Goal: Task Accomplishment & Management: Use online tool/utility

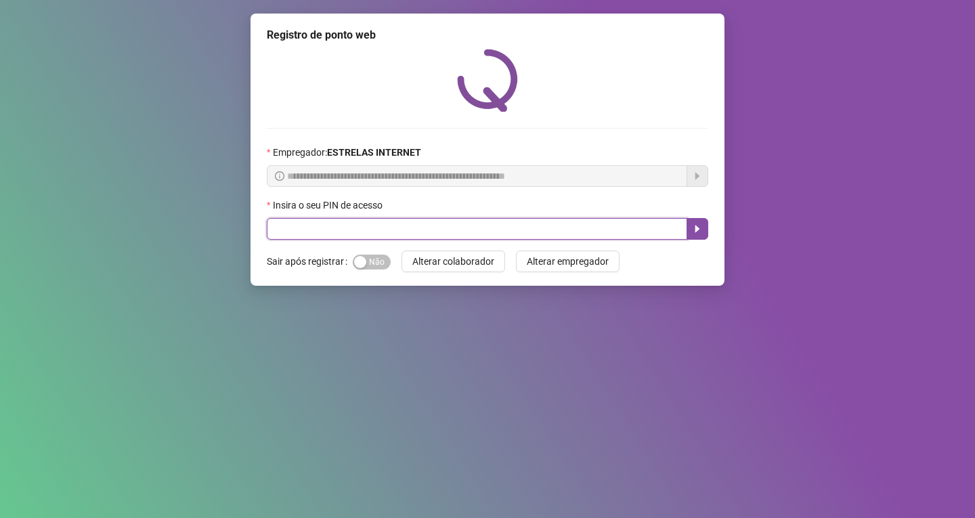
click at [433, 235] on input "text" at bounding box center [477, 229] width 420 height 22
type input "*****"
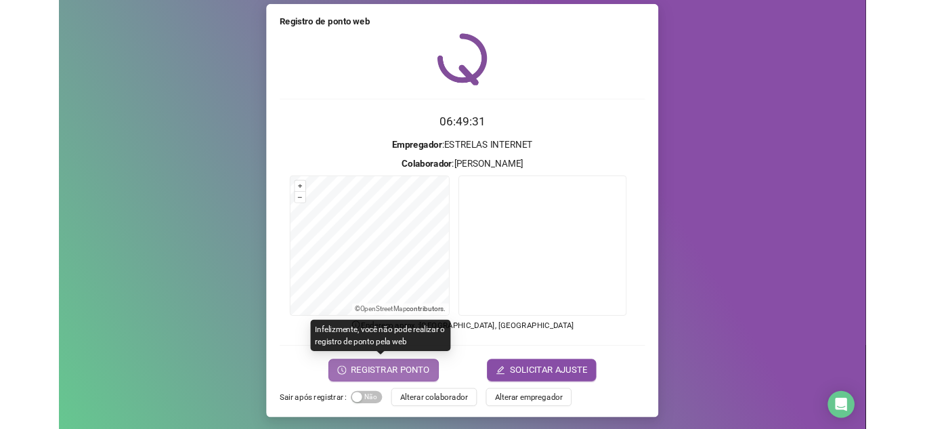
scroll to position [11, 0]
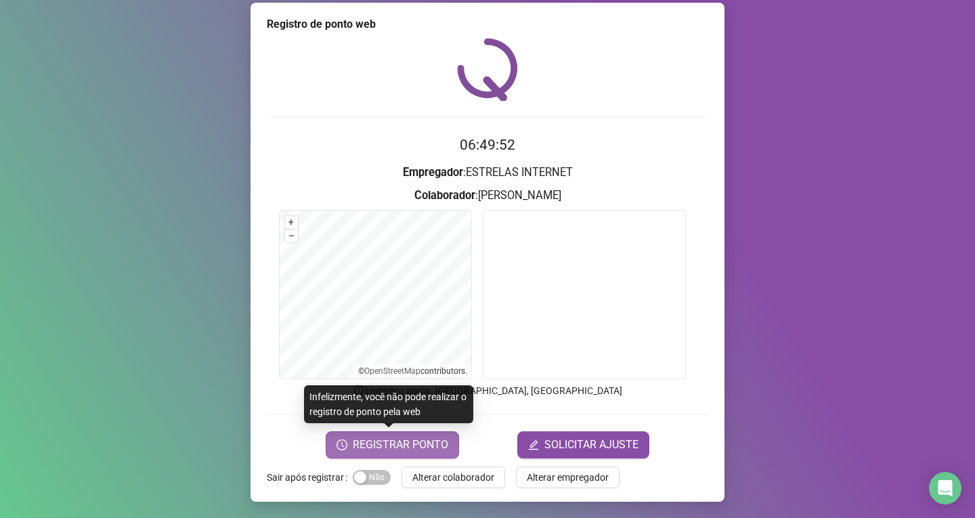
click at [412, 448] on span "REGISTRAR PONTO" at bounding box center [400, 445] width 95 height 16
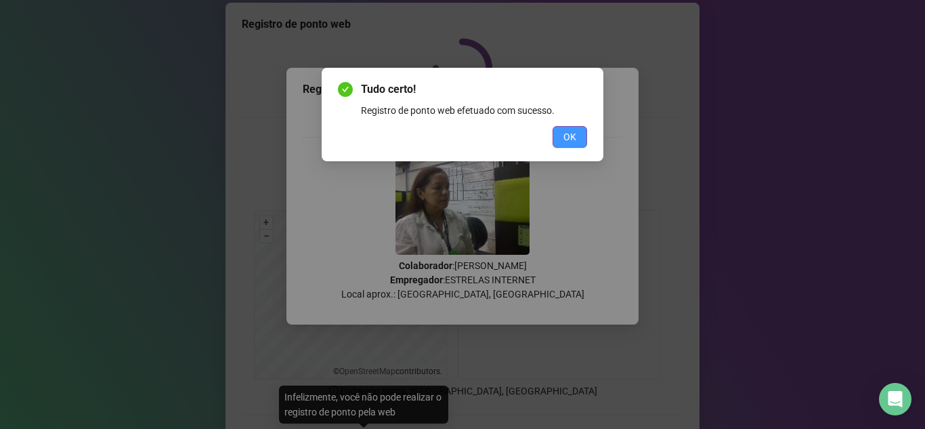
click at [577, 135] on button "OK" at bounding box center [569, 137] width 35 height 22
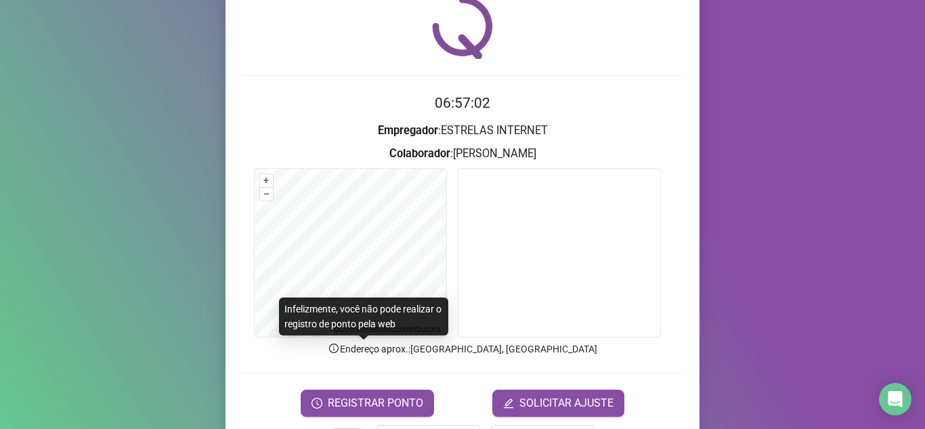
scroll to position [100, 0]
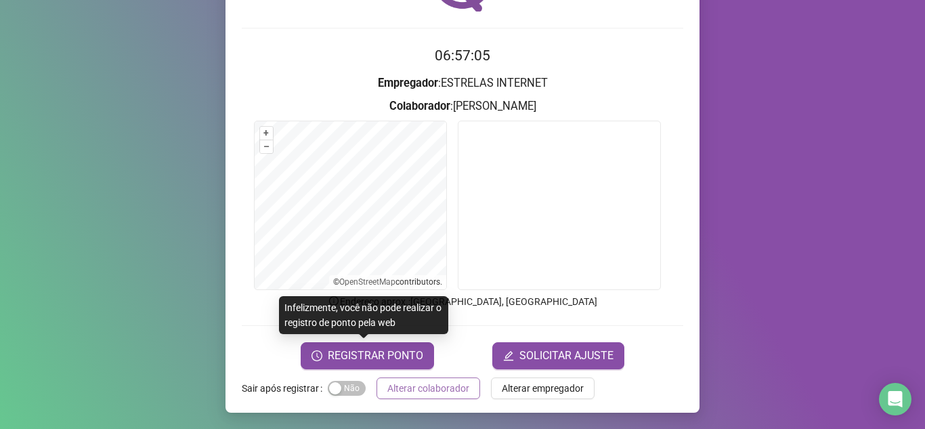
click at [413, 391] on span "Alterar colaborador" at bounding box center [428, 387] width 82 height 15
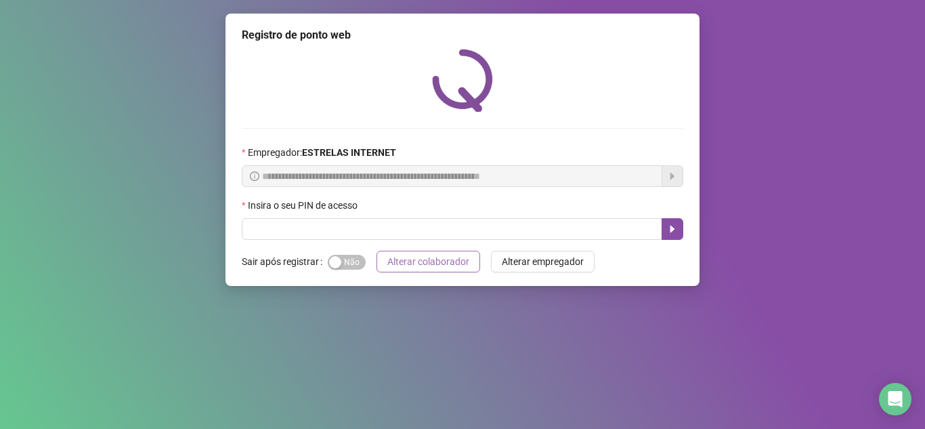
scroll to position [0, 0]
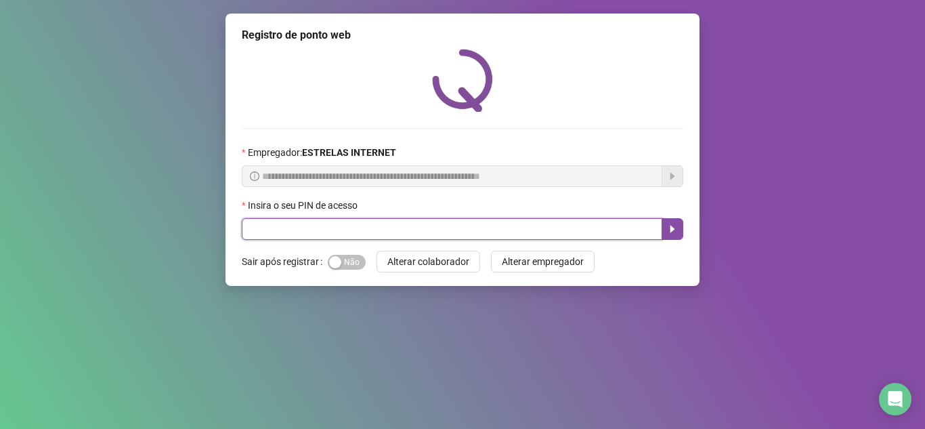
click at [422, 232] on input "text" at bounding box center [452, 229] width 420 height 22
